Goal: Check status: Check status

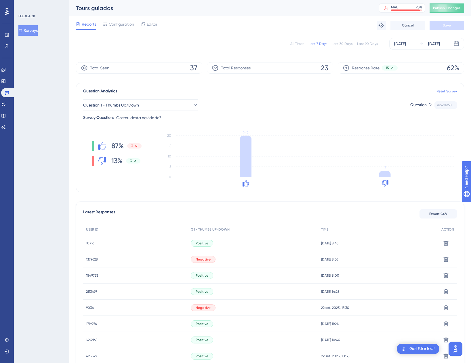
click at [91, 261] on span "1379628" at bounding box center [92, 259] width 12 height 5
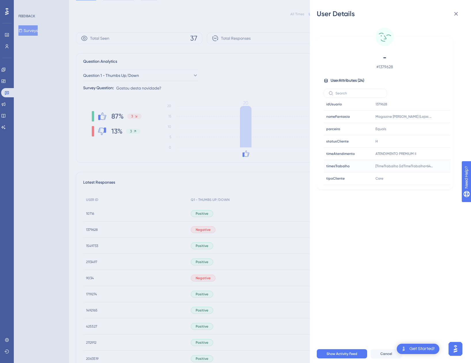
scroll to position [58, 0]
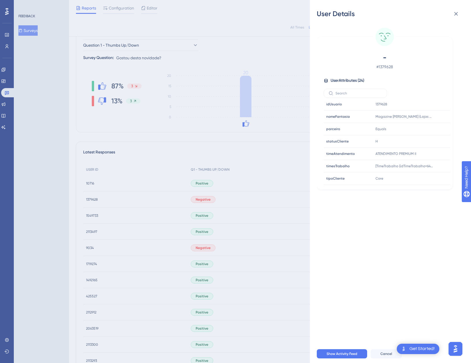
click at [159, 192] on div "User Details - # 1379628 User Attributes ( 24 ) Email Email - Signup Signup - L…" at bounding box center [235, 181] width 471 height 363
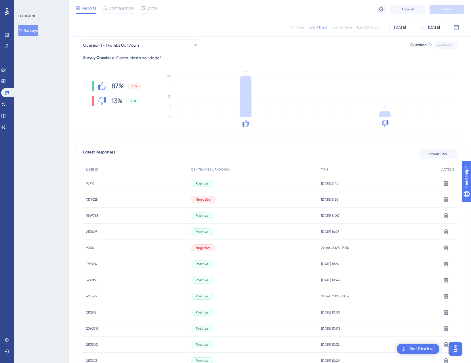
click at [94, 214] on span "1549733" at bounding box center [92, 215] width 12 height 5
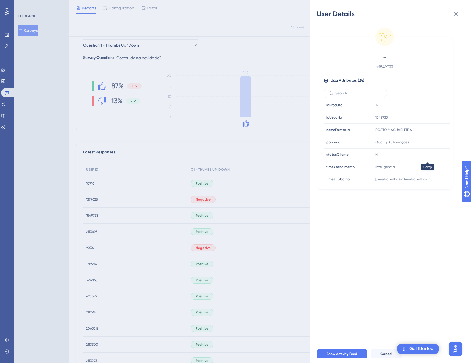
scroll to position [212, 0]
click at [96, 175] on div "User Details - # 1549733 User Attributes ( 24 ) Email Email - Signup Signup - L…" at bounding box center [235, 181] width 471 height 363
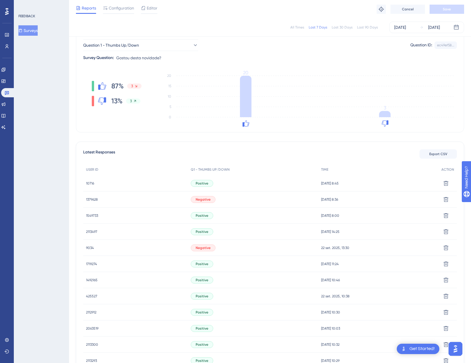
click at [87, 184] on span "10716" at bounding box center [90, 183] width 8 height 5
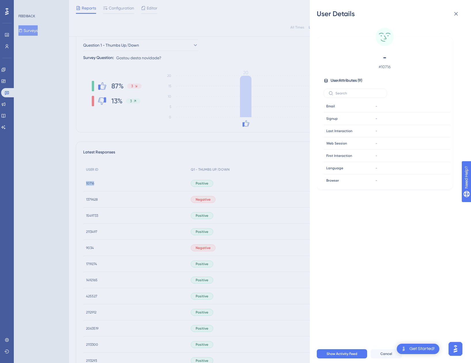
click at [87, 184] on div "Performance Users Engagement Widgets Feedback Product Updates Knowledge Base AI…" at bounding box center [270, 242] width 402 height 601
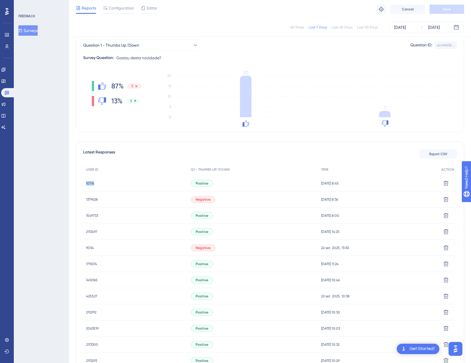
drag, startPoint x: 87, startPoint y: 184, endPoint x: 92, endPoint y: 182, distance: 4.7
click at [92, 182] on span "10716" at bounding box center [90, 183] width 8 height 5
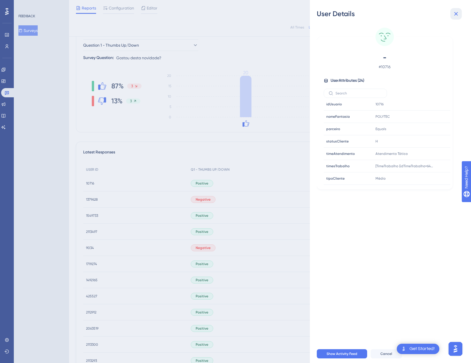
click at [454, 15] on icon at bounding box center [455, 13] width 7 height 7
